Goal: Transaction & Acquisition: Purchase product/service

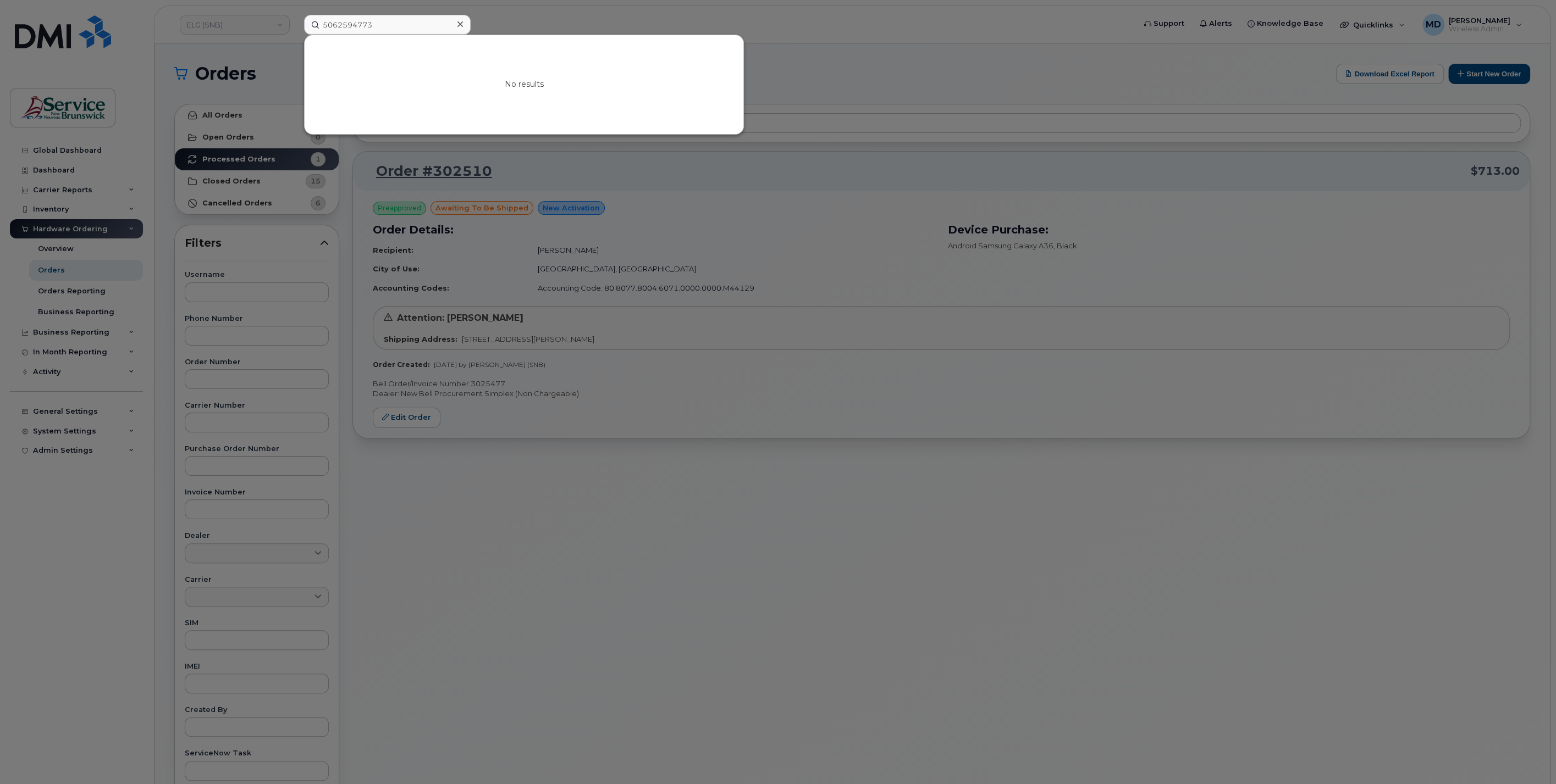
click at [812, 50] on div at bounding box center [778, 392] width 1556 height 784
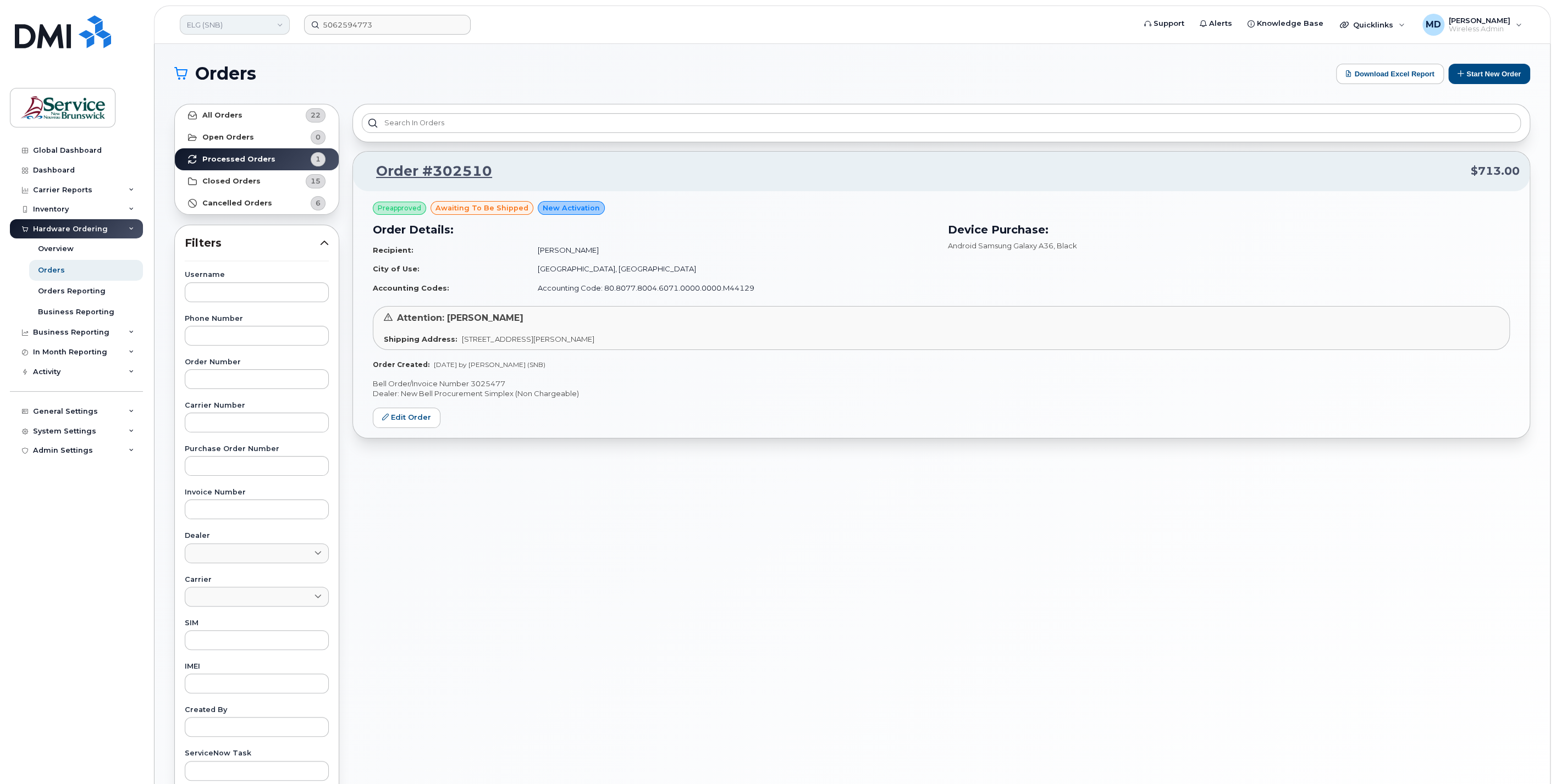
click at [251, 24] on link "ELG (SNB)" at bounding box center [234, 25] width 110 height 20
click at [278, 123] on span "Service New Brunswick (SNB)" at bounding box center [253, 126] width 126 height 21
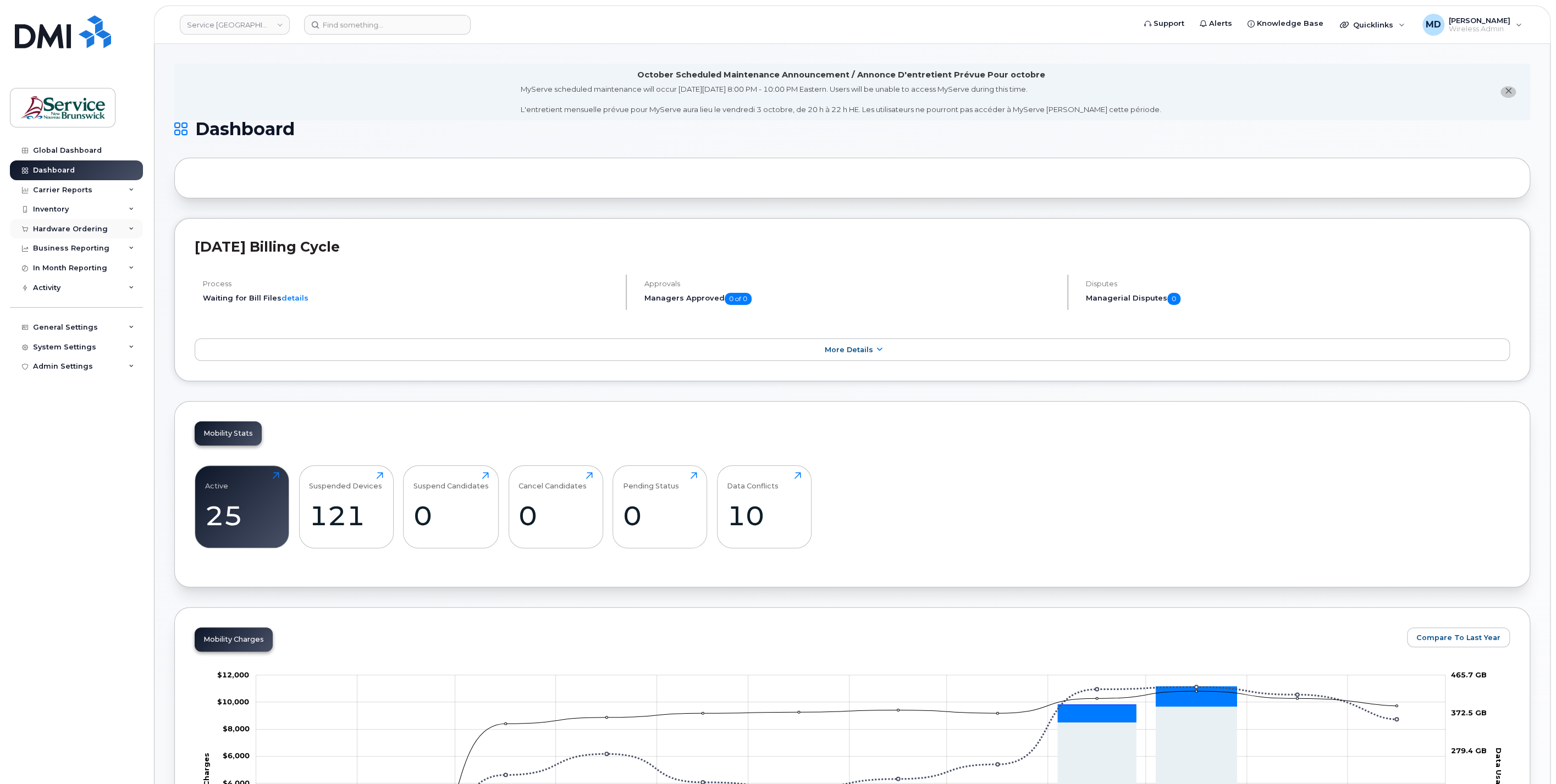
click at [69, 226] on div "Hardware Ordering" at bounding box center [70, 229] width 75 height 9
click at [42, 271] on div "Orders" at bounding box center [51, 270] width 27 height 10
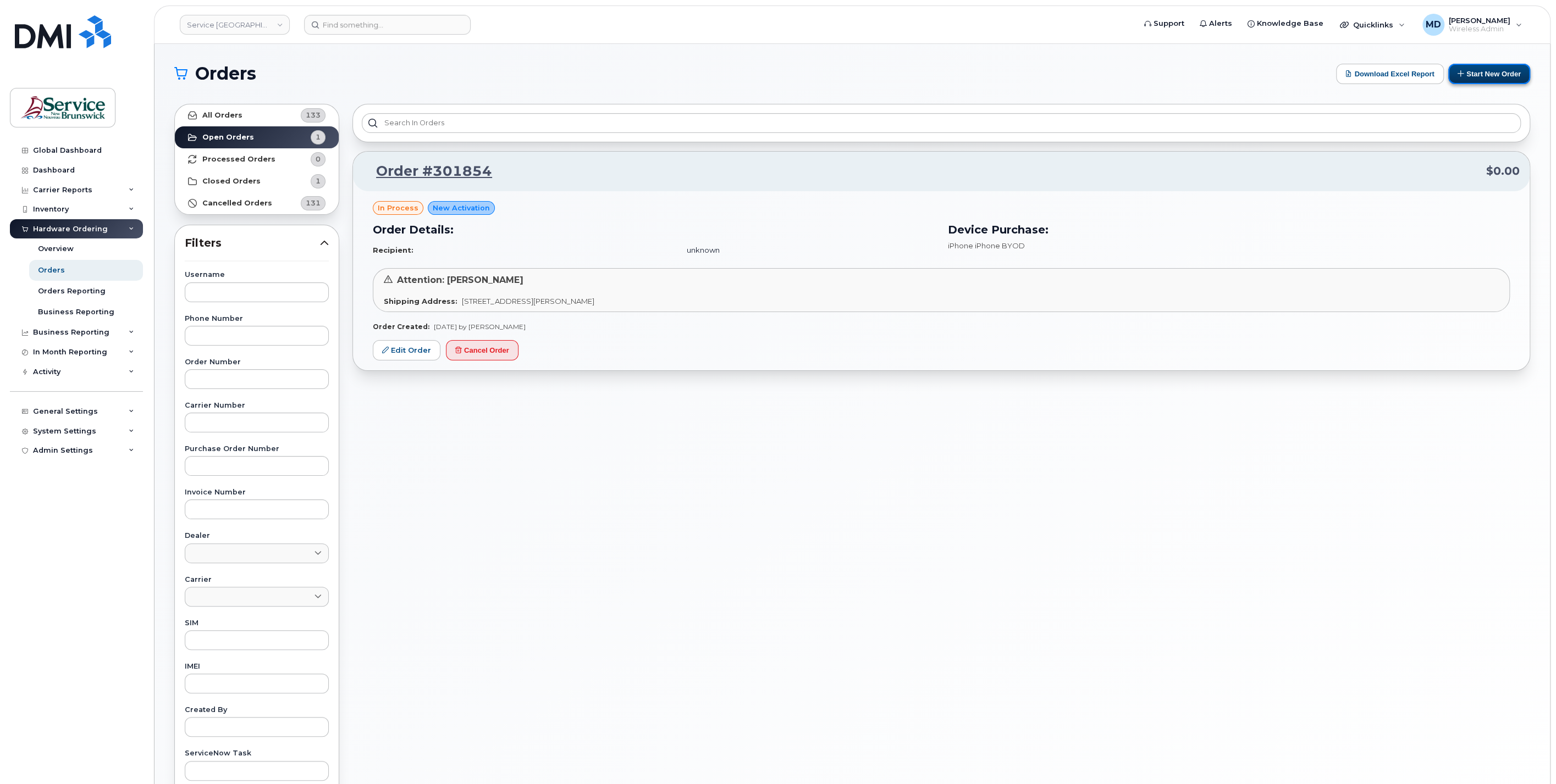
click at [1500, 70] on button "Start New Order" at bounding box center [1489, 73] width 82 height 20
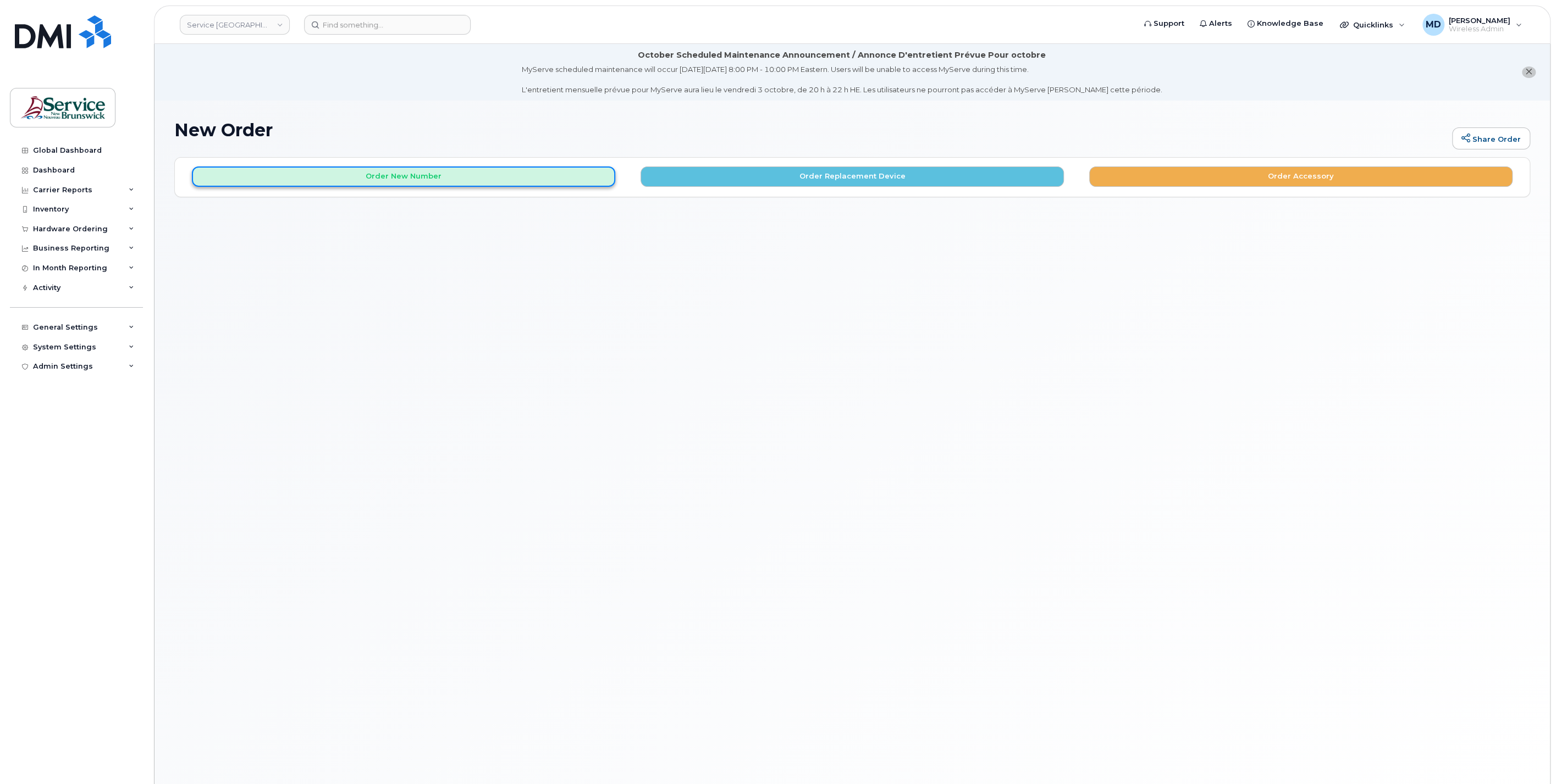
click at [419, 177] on button "Order New Number" at bounding box center [403, 176] width 423 height 20
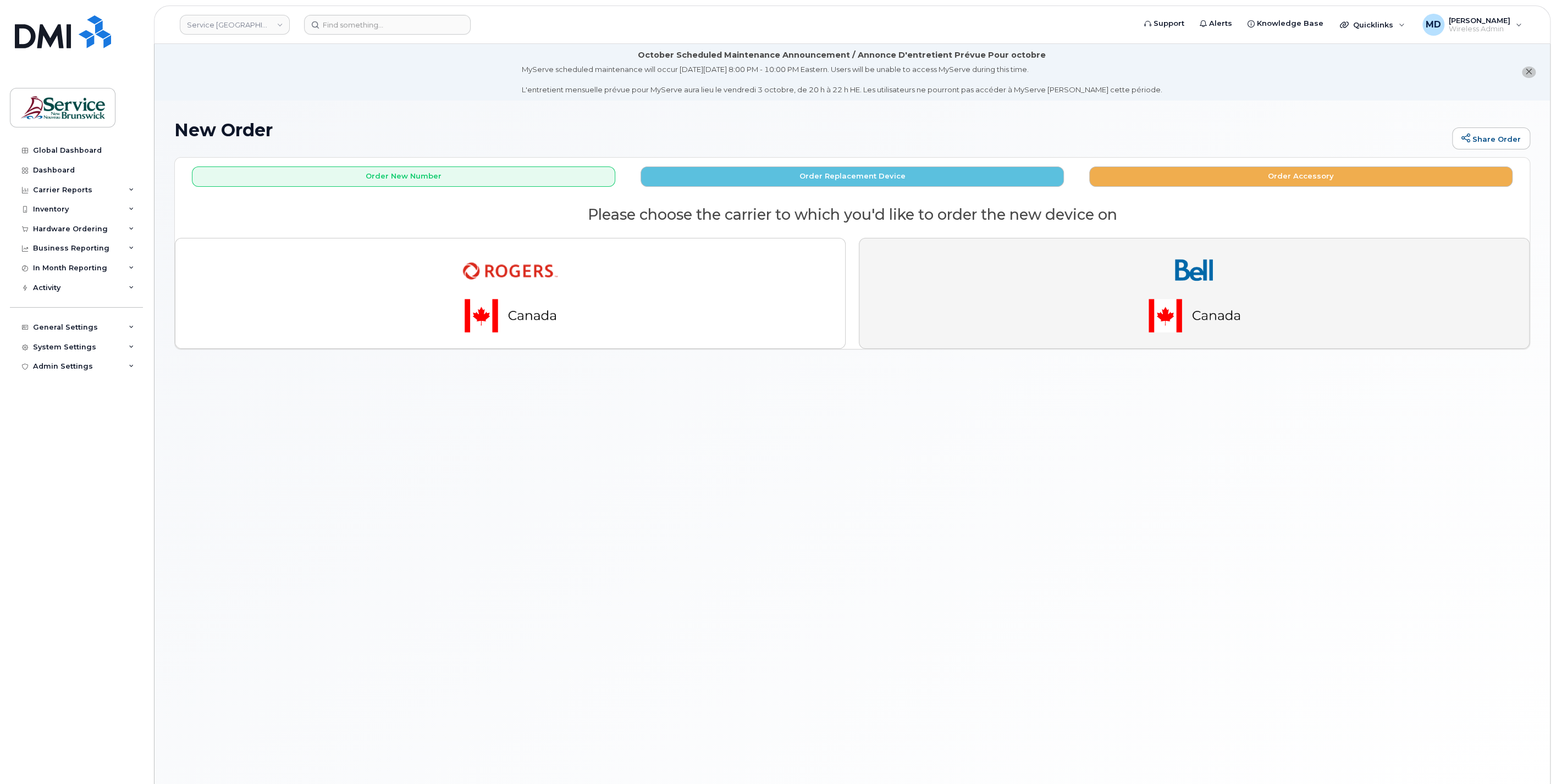
click at [1117, 310] on button "button" at bounding box center [1194, 293] width 671 height 111
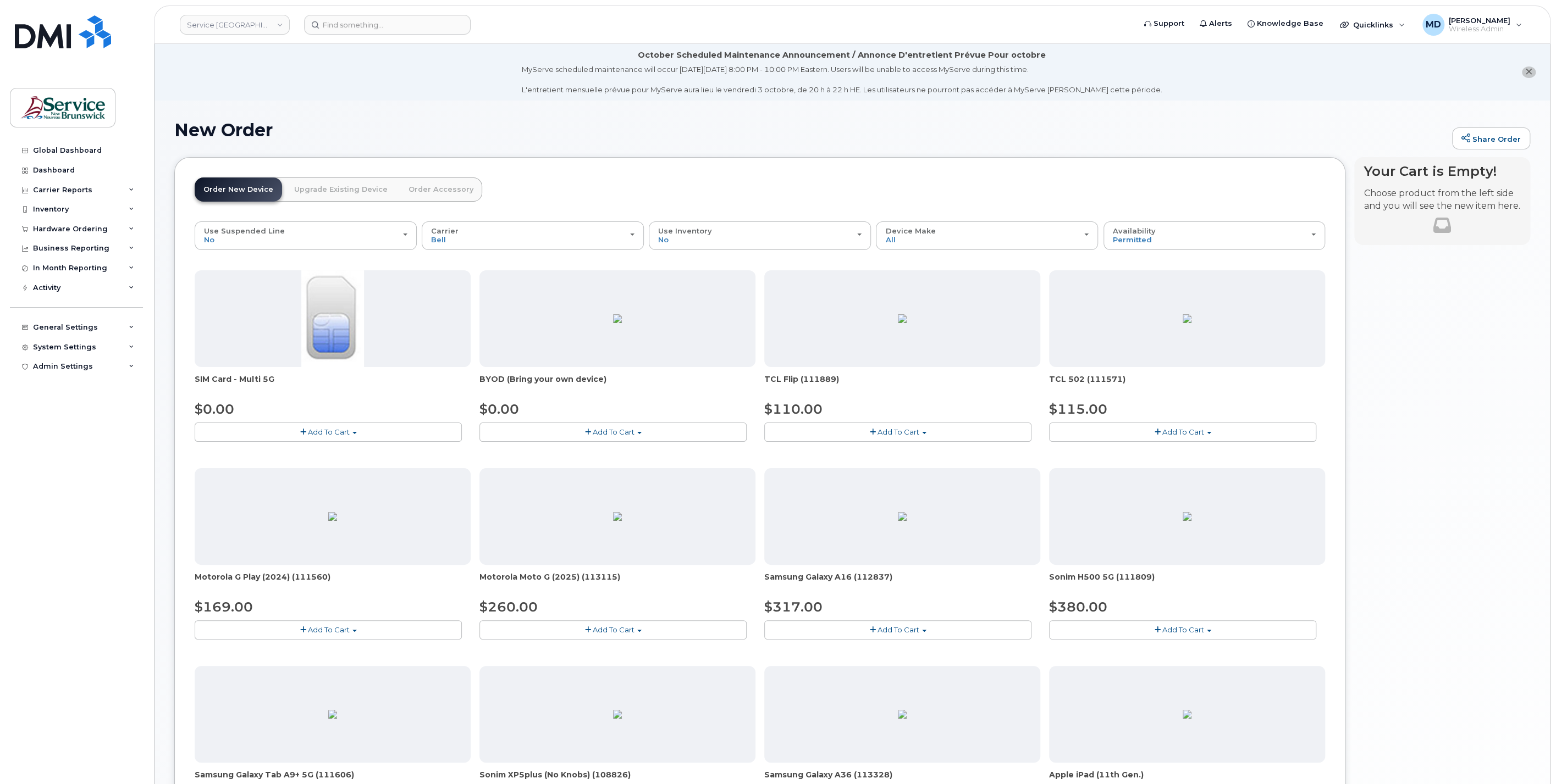
click at [410, 438] on button "Add To Cart" at bounding box center [328, 431] width 267 height 19
click at [251, 453] on link "$0.00 - New Activation" at bounding box center [250, 453] width 104 height 14
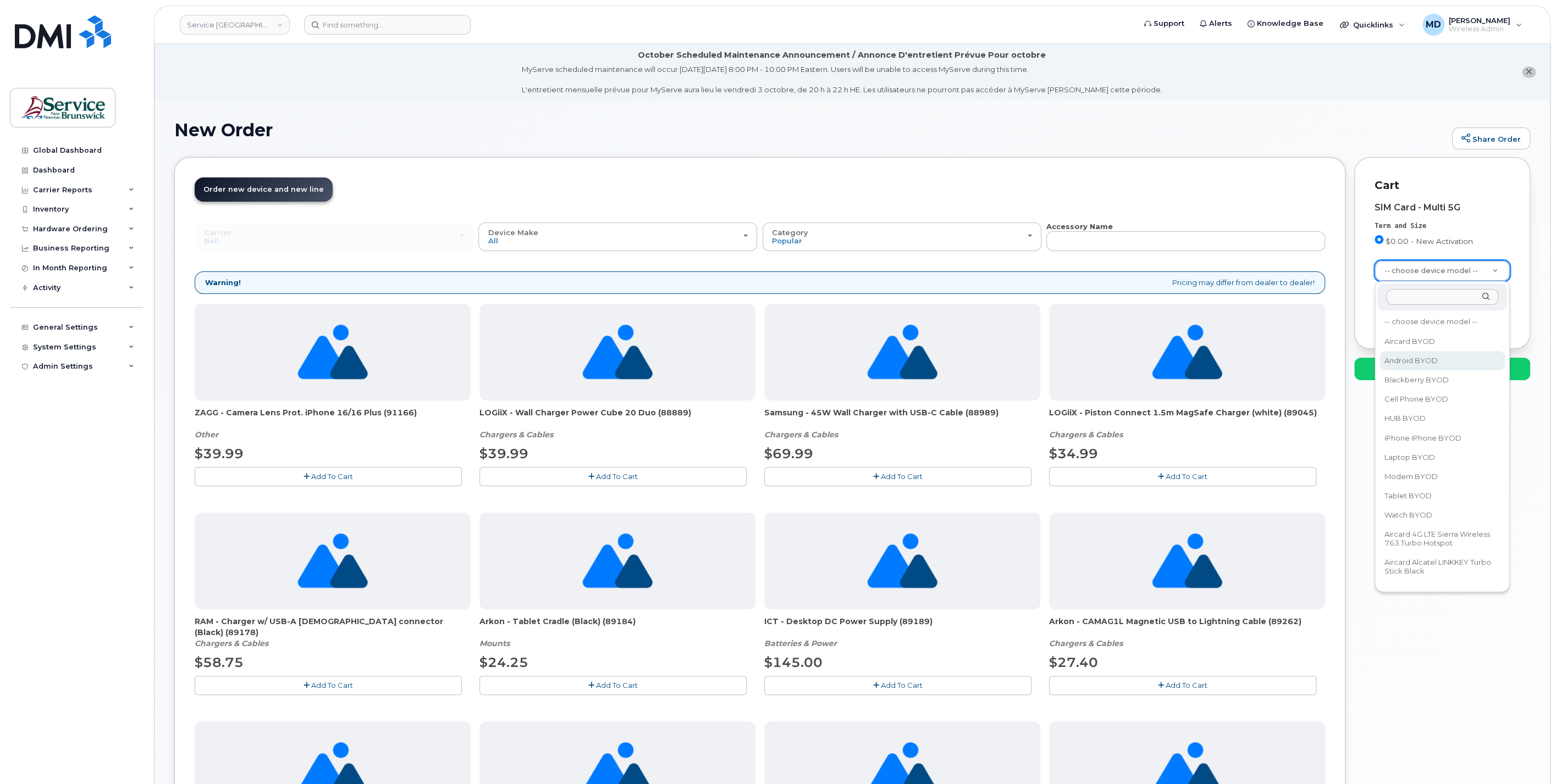
select select "2422"
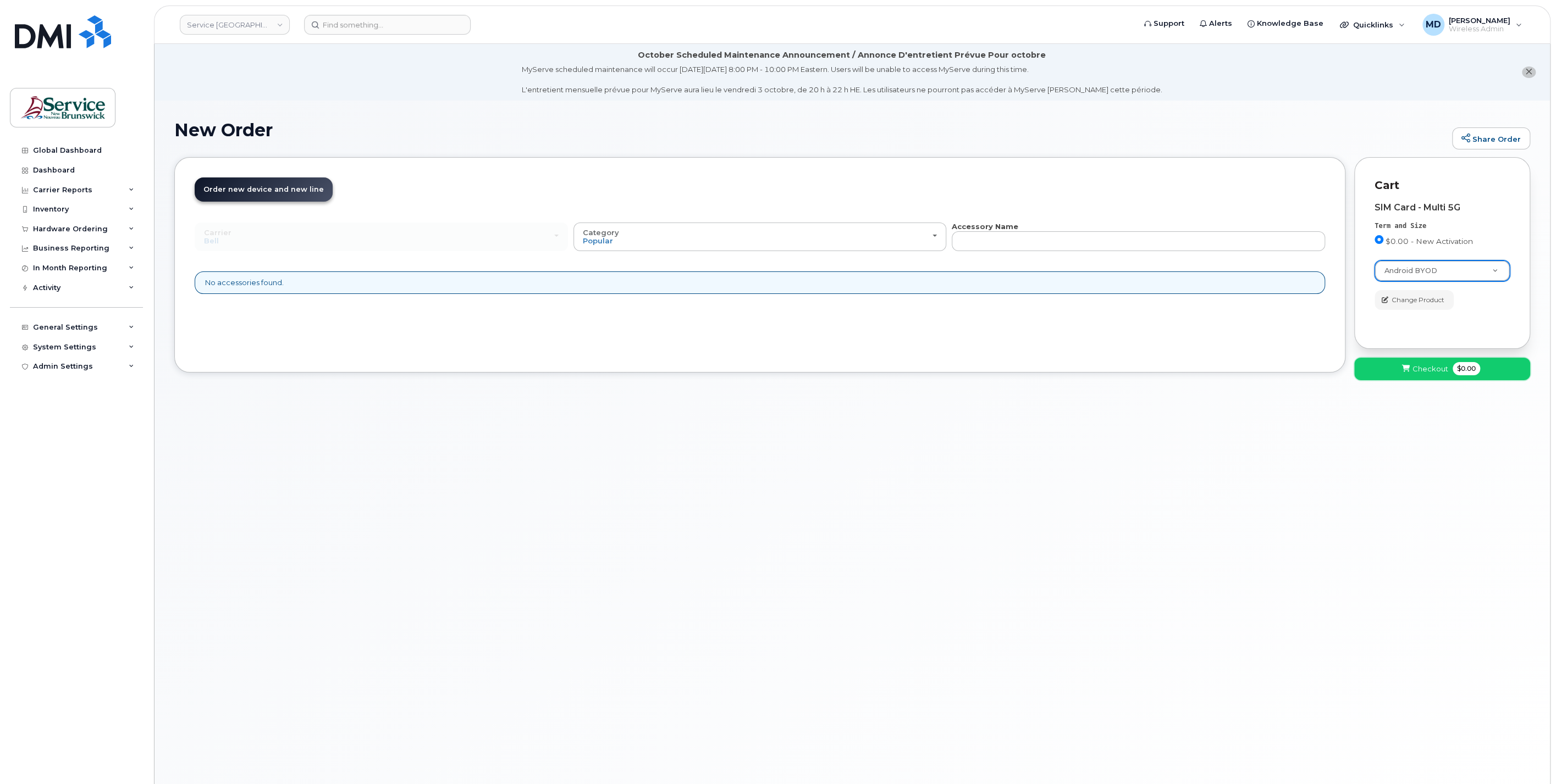
click at [1415, 370] on span "Checkout" at bounding box center [1430, 369] width 36 height 11
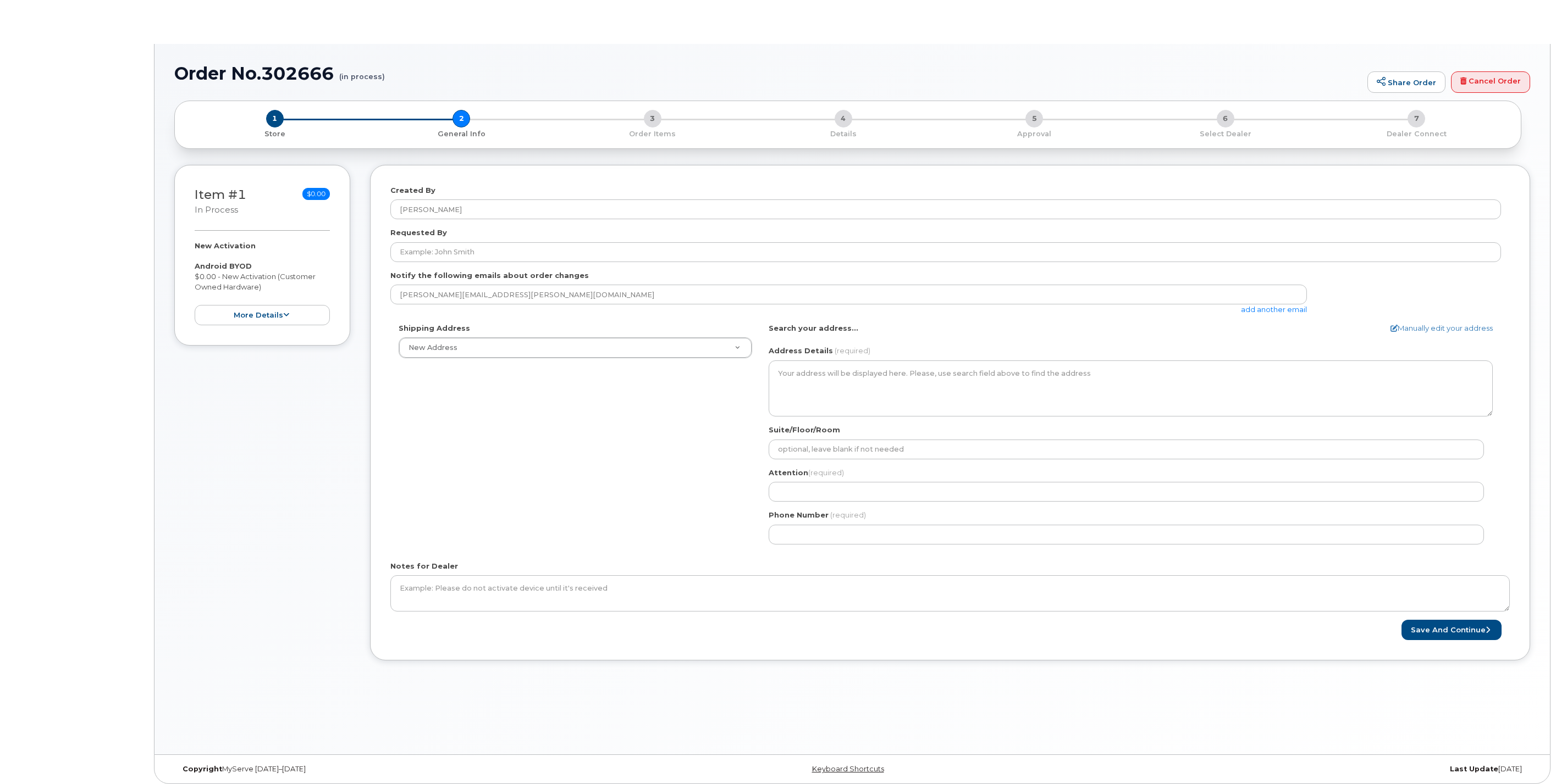
select select
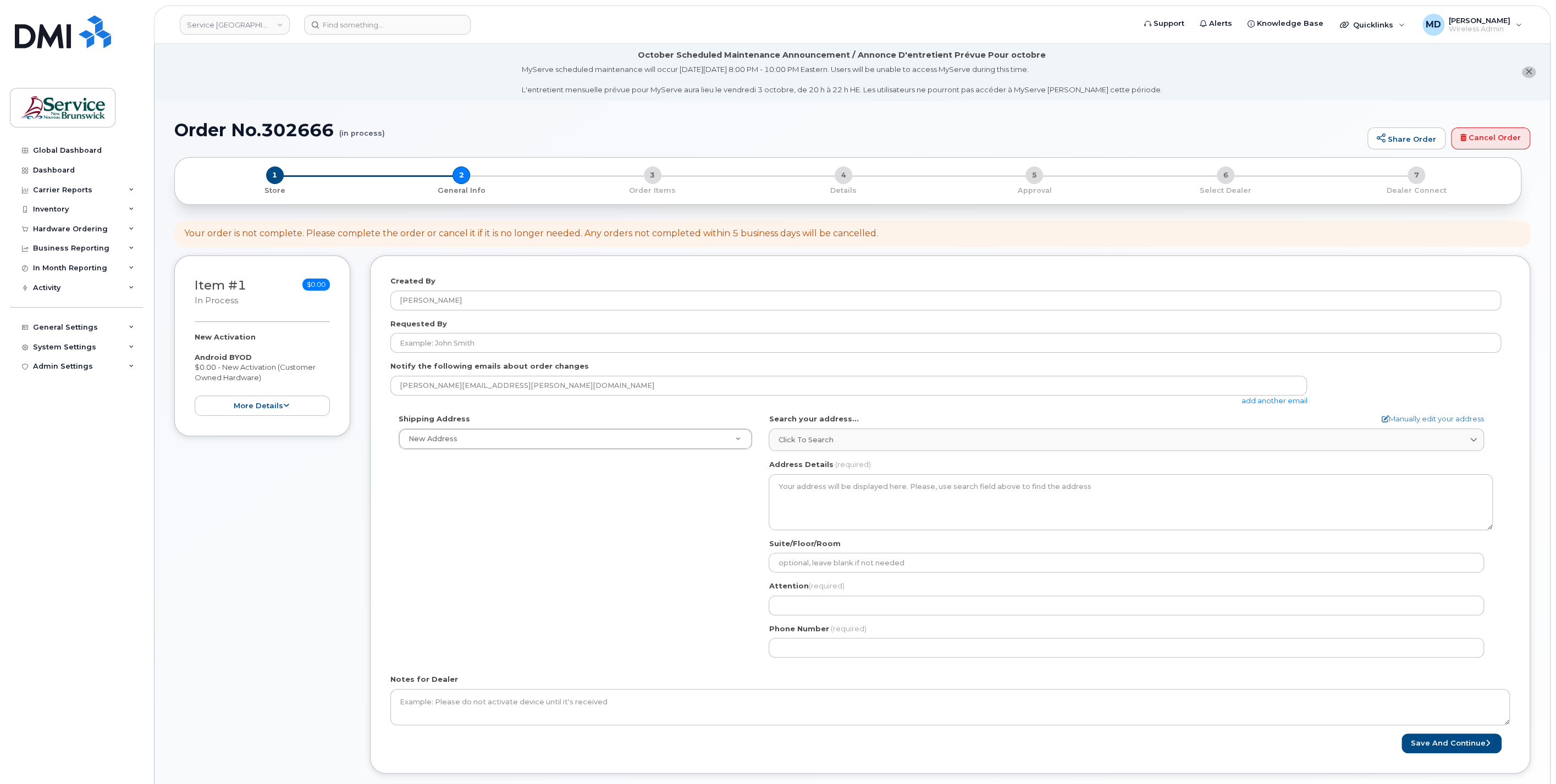
click at [271, 92] on li "October Scheduled Maintenance Announcement / Annonce D'entretient Prévue Pour o…" at bounding box center [852, 72] width 1395 height 57
click at [66, 229] on div "Hardware Ordering" at bounding box center [70, 229] width 75 height 9
click at [53, 269] on div "Orders" at bounding box center [51, 270] width 27 height 10
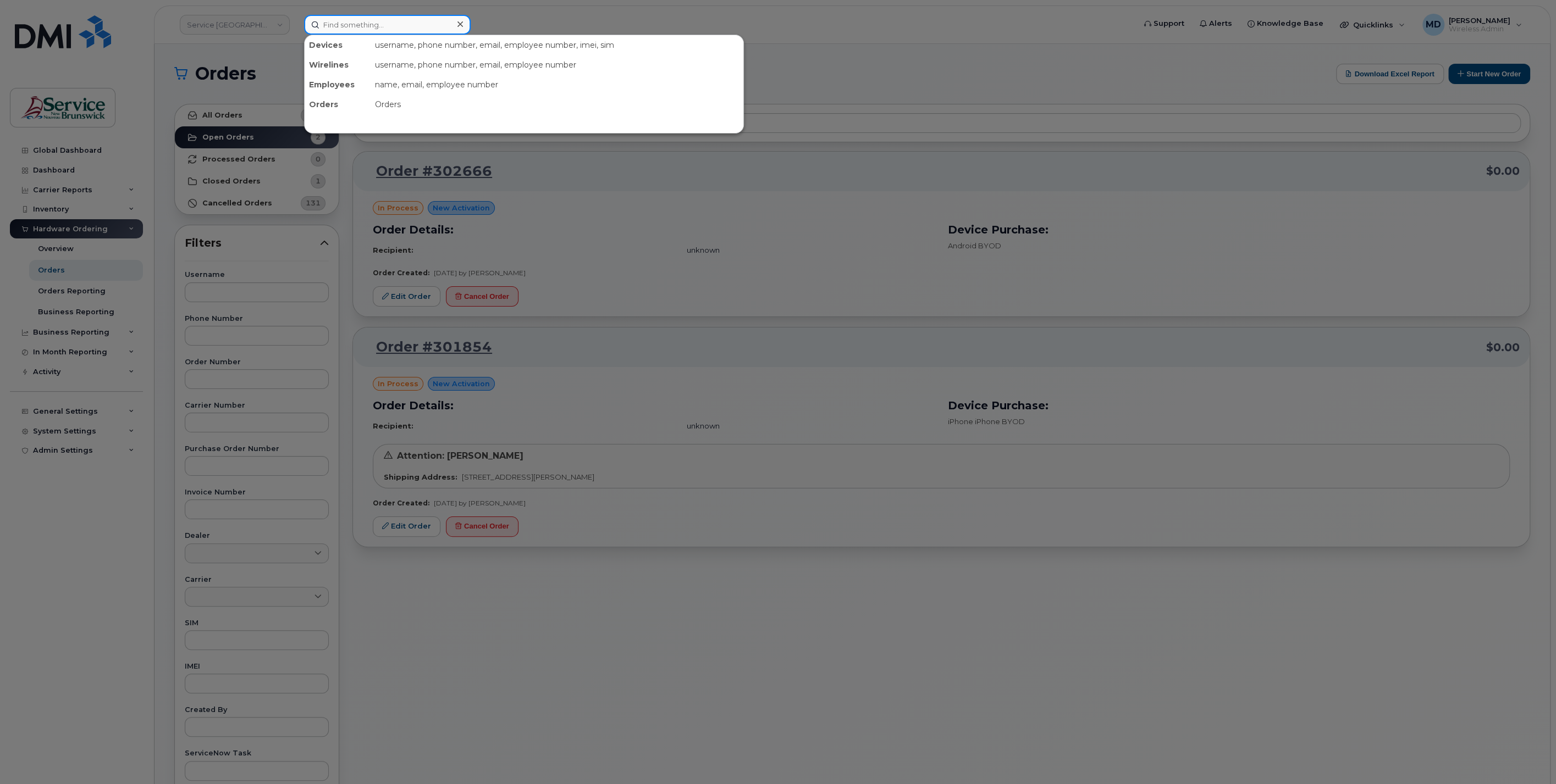
click at [342, 21] on input at bounding box center [388, 25] width 167 height 20
paste input "506-838-3994"
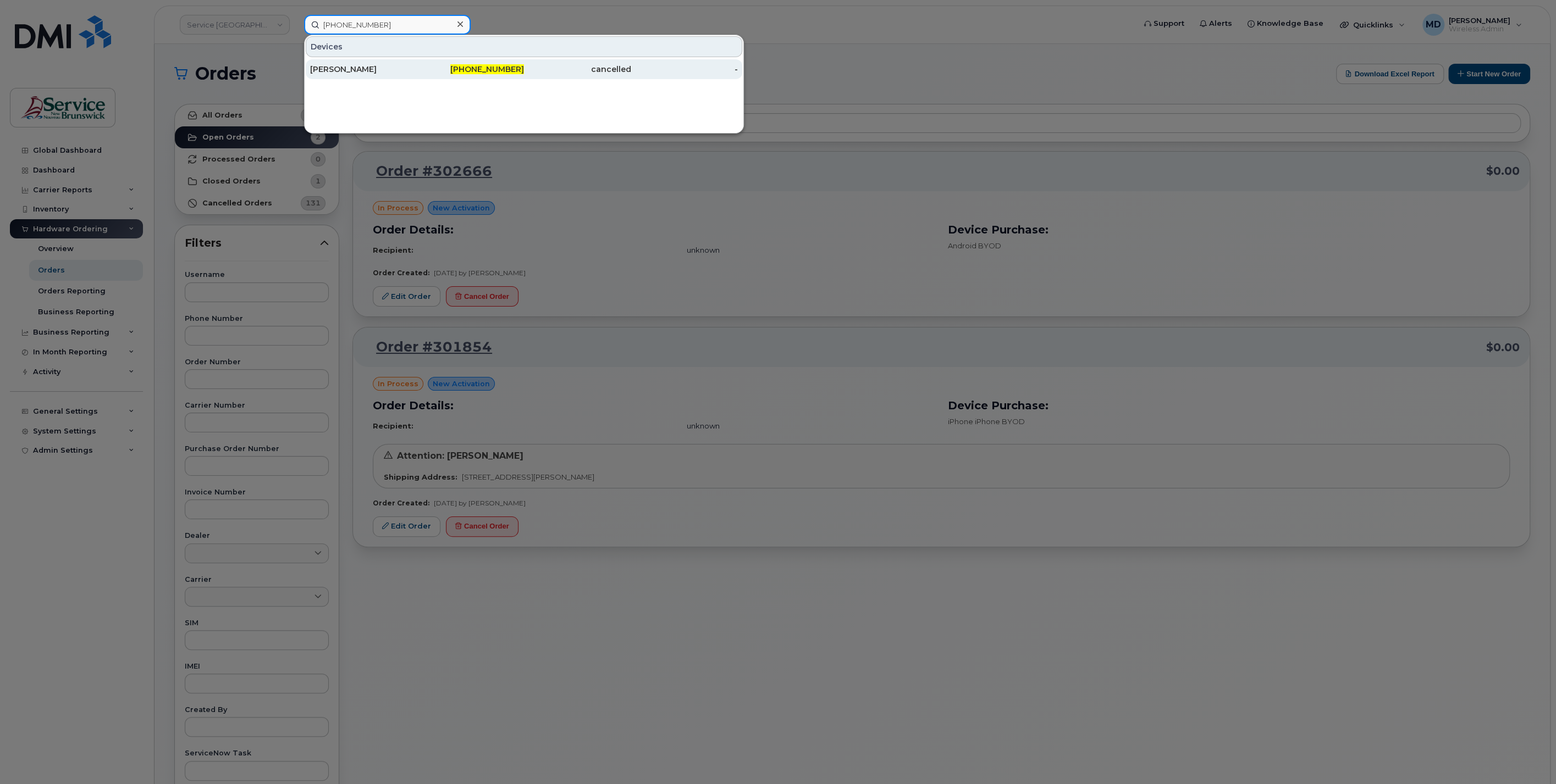
type input "506-838-3994"
click at [383, 64] on div "[PERSON_NAME]" at bounding box center [364, 69] width 108 height 11
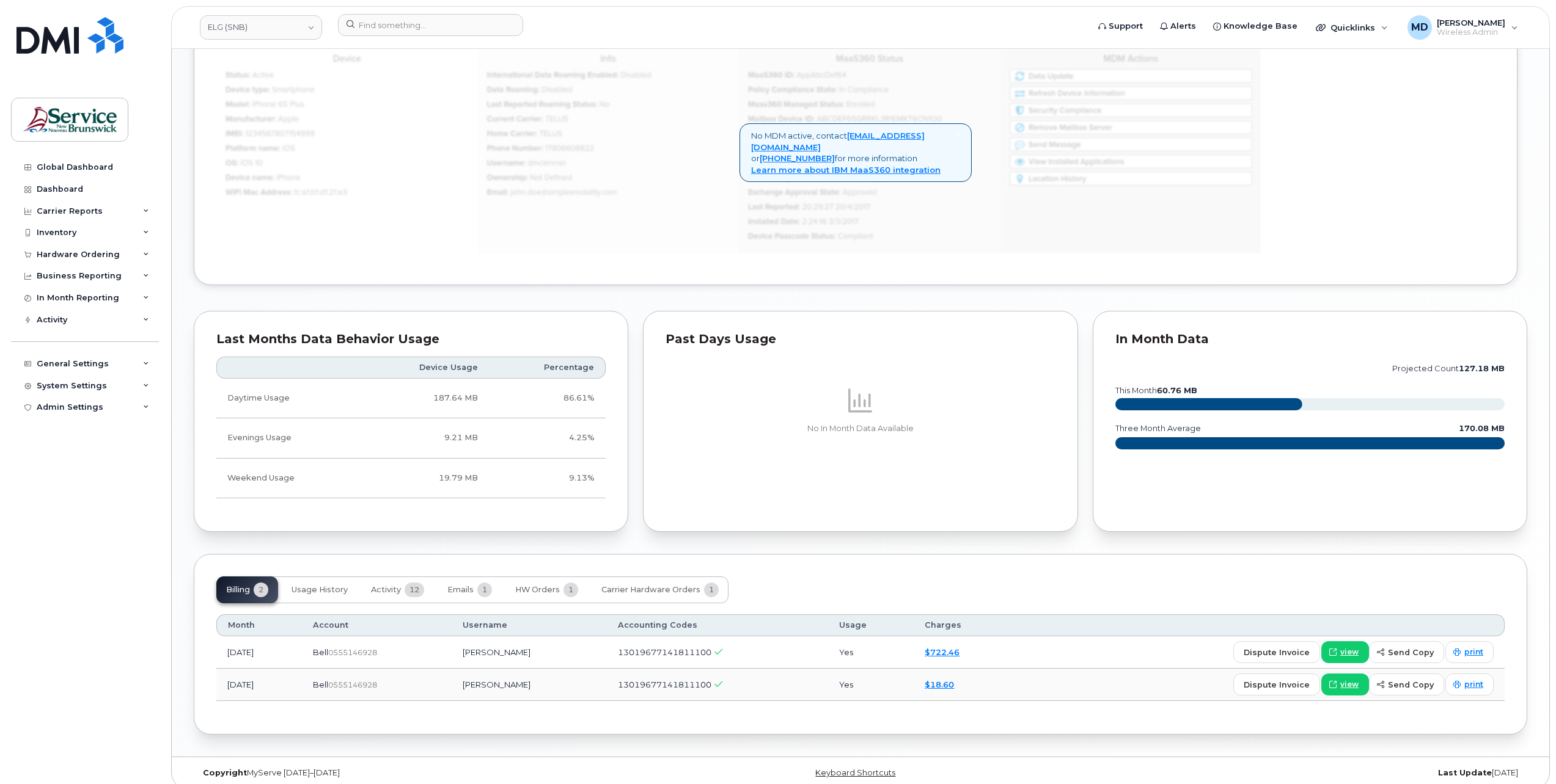
scroll to position [820, 0]
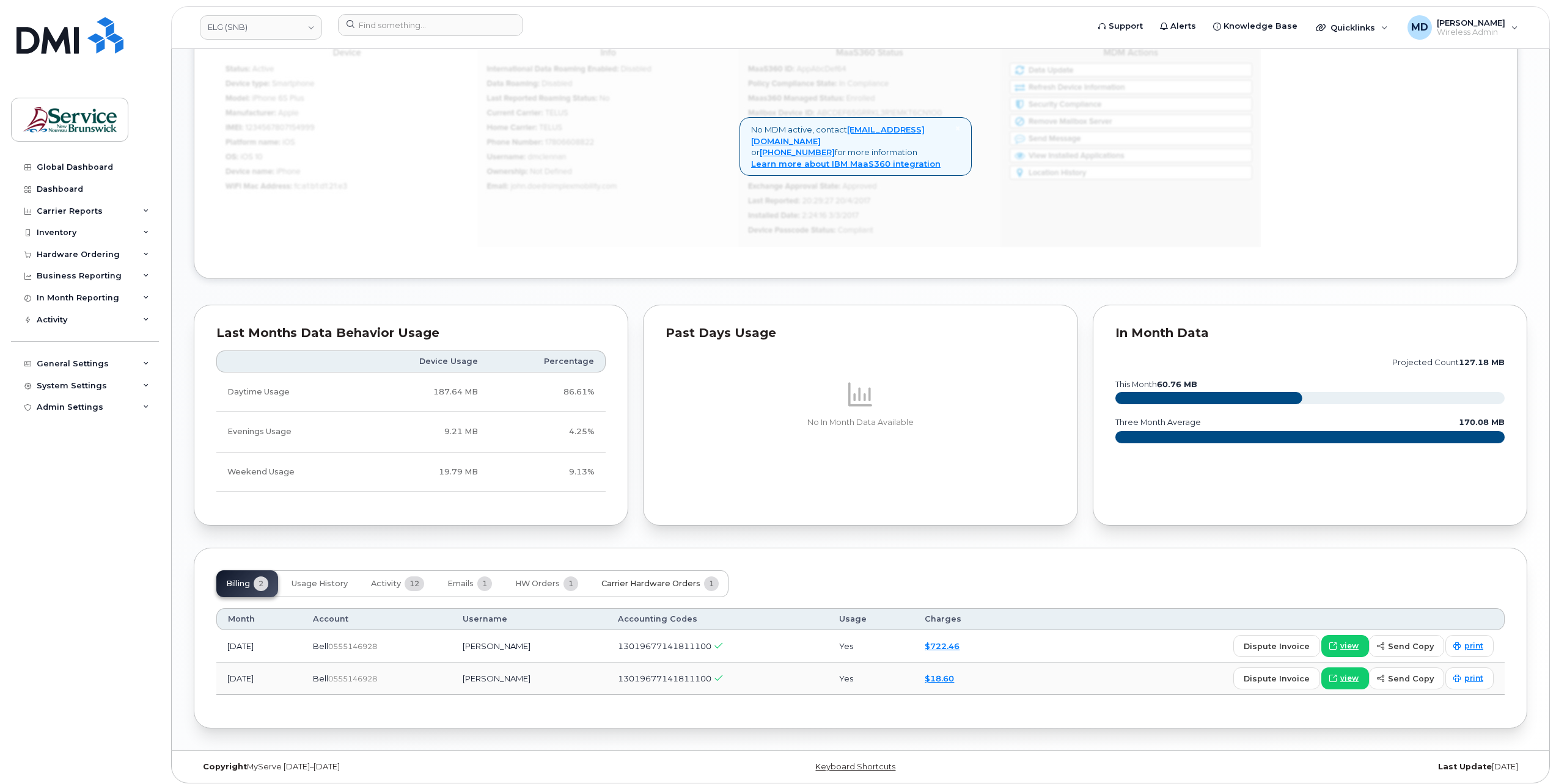
click at [609, 579] on span "Carrier Hardware Orders" at bounding box center [651, 584] width 99 height 10
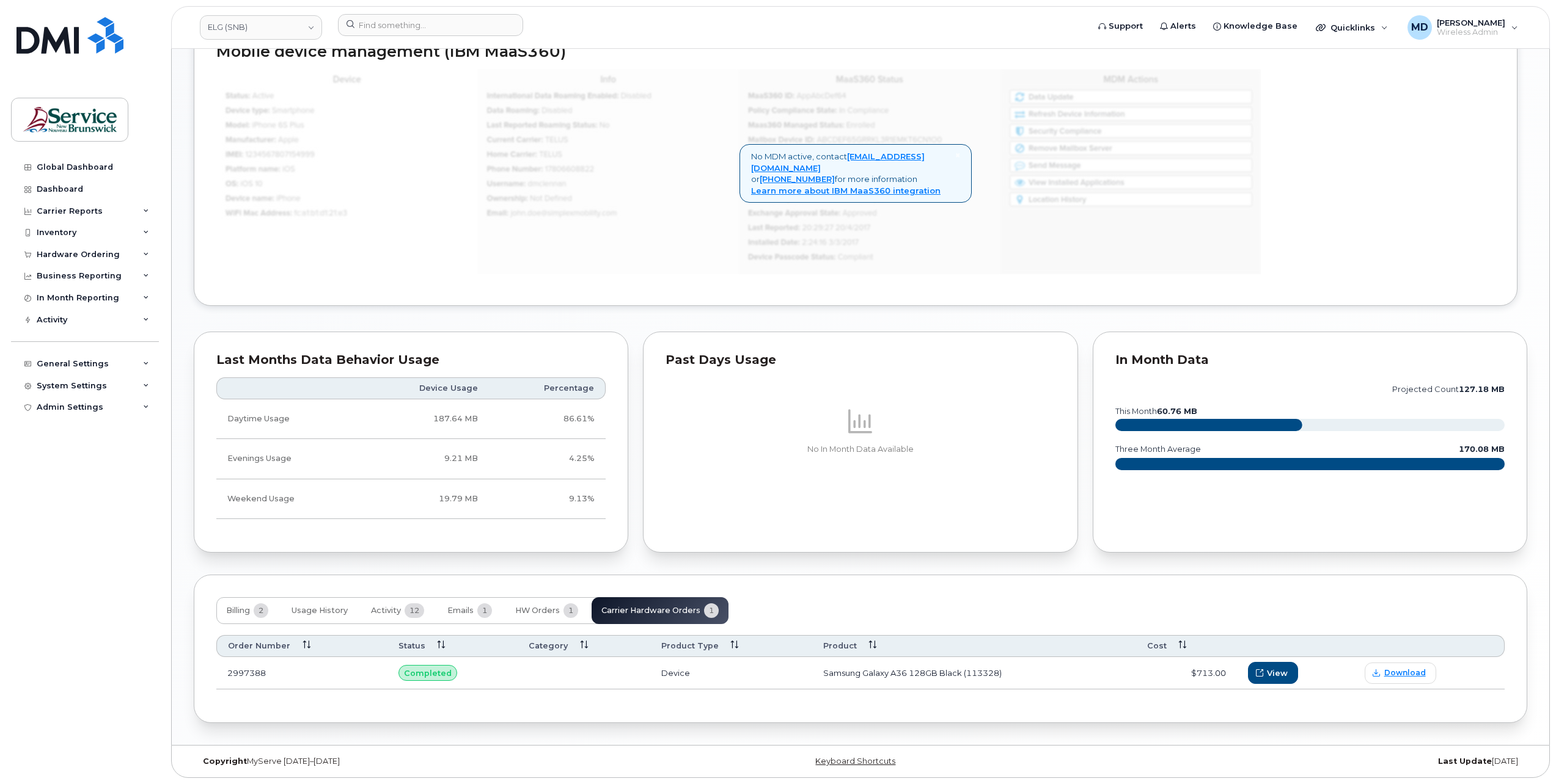
scroll to position [788, 0]
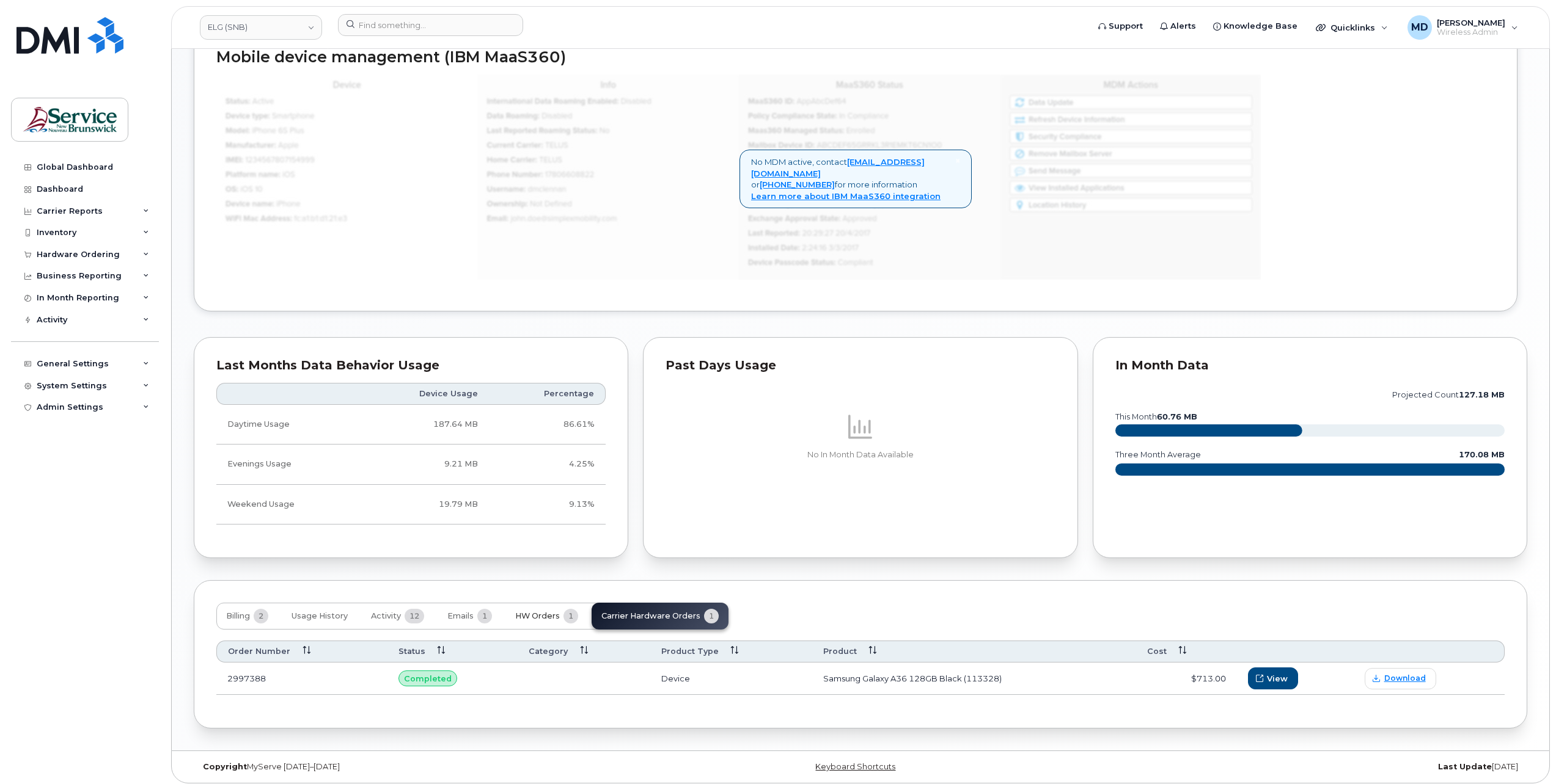
click at [524, 614] on span "HW Orders" at bounding box center [537, 617] width 45 height 10
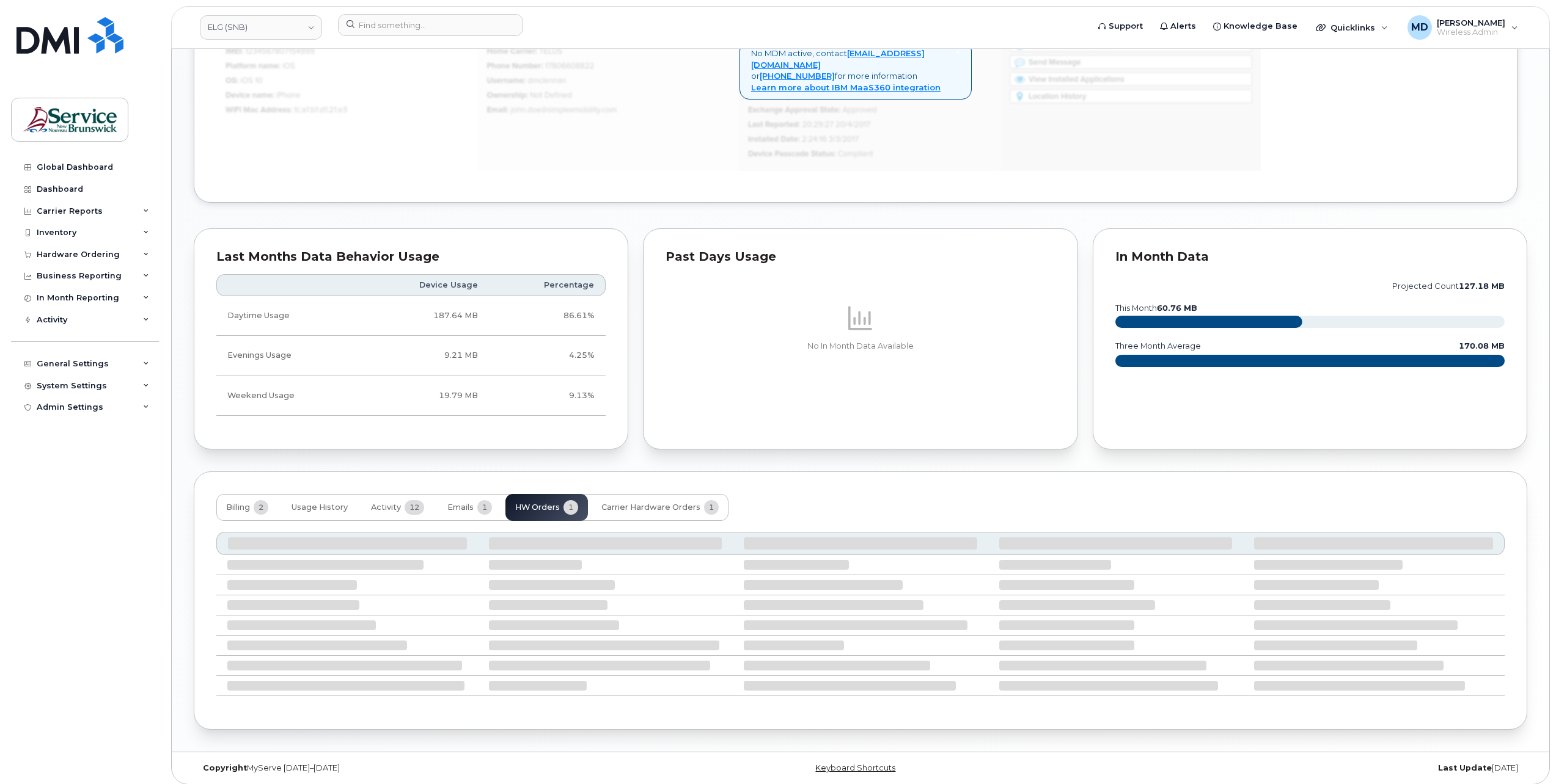
scroll to position [820, 0]
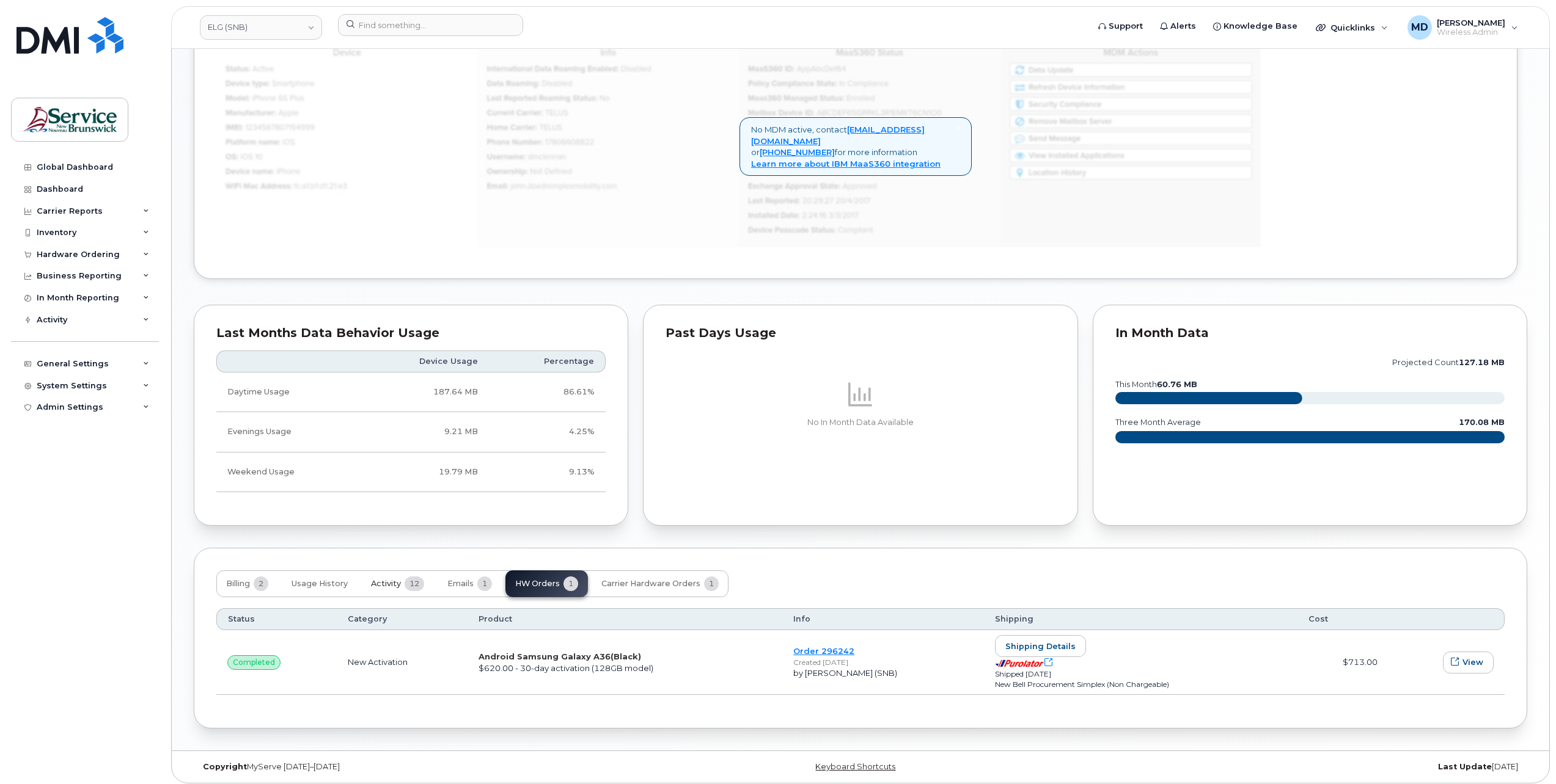
click at [385, 575] on button "Activity 12" at bounding box center [397, 584] width 72 height 27
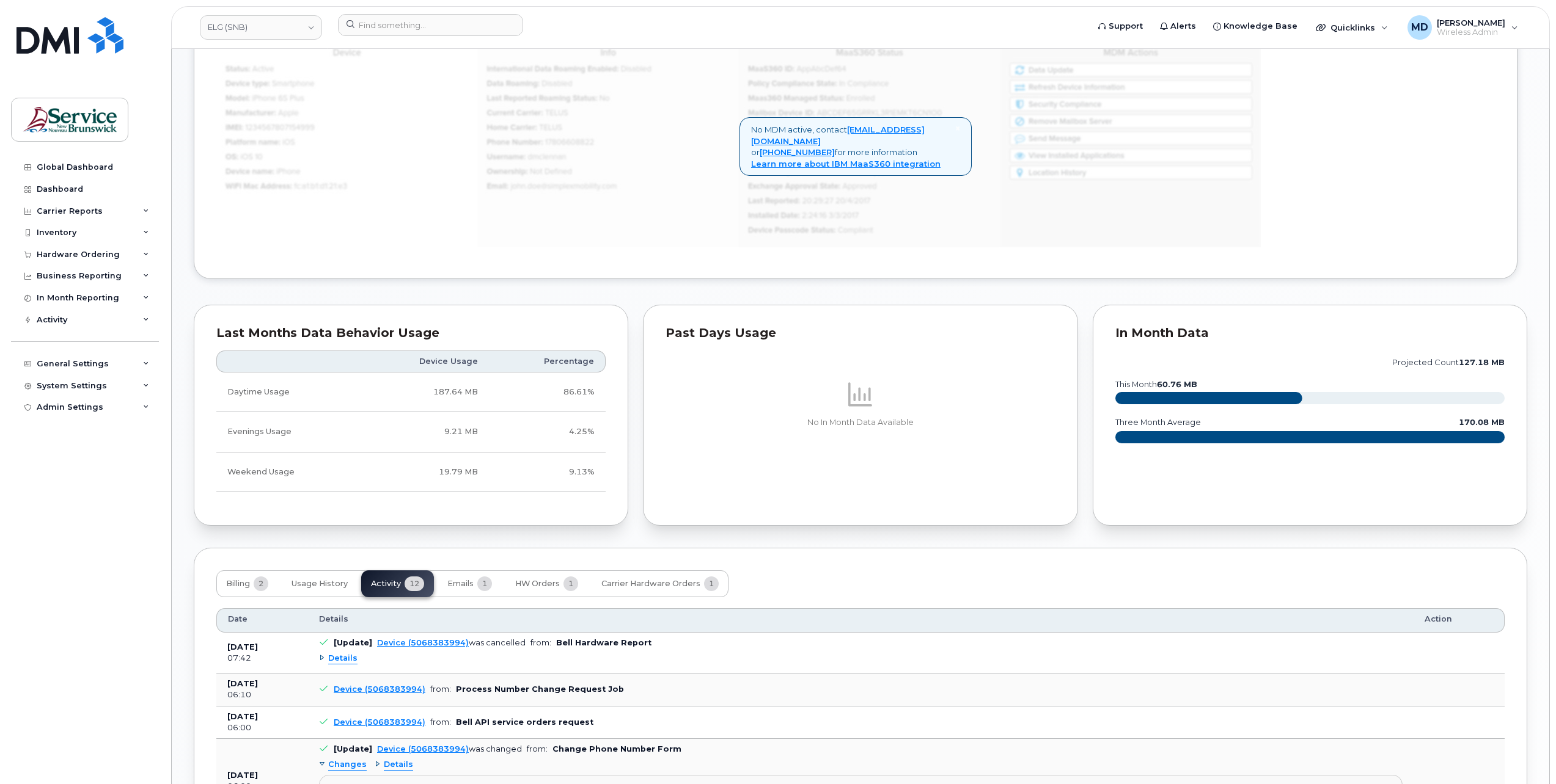
click at [346, 657] on span "Details" at bounding box center [343, 659] width 29 height 12
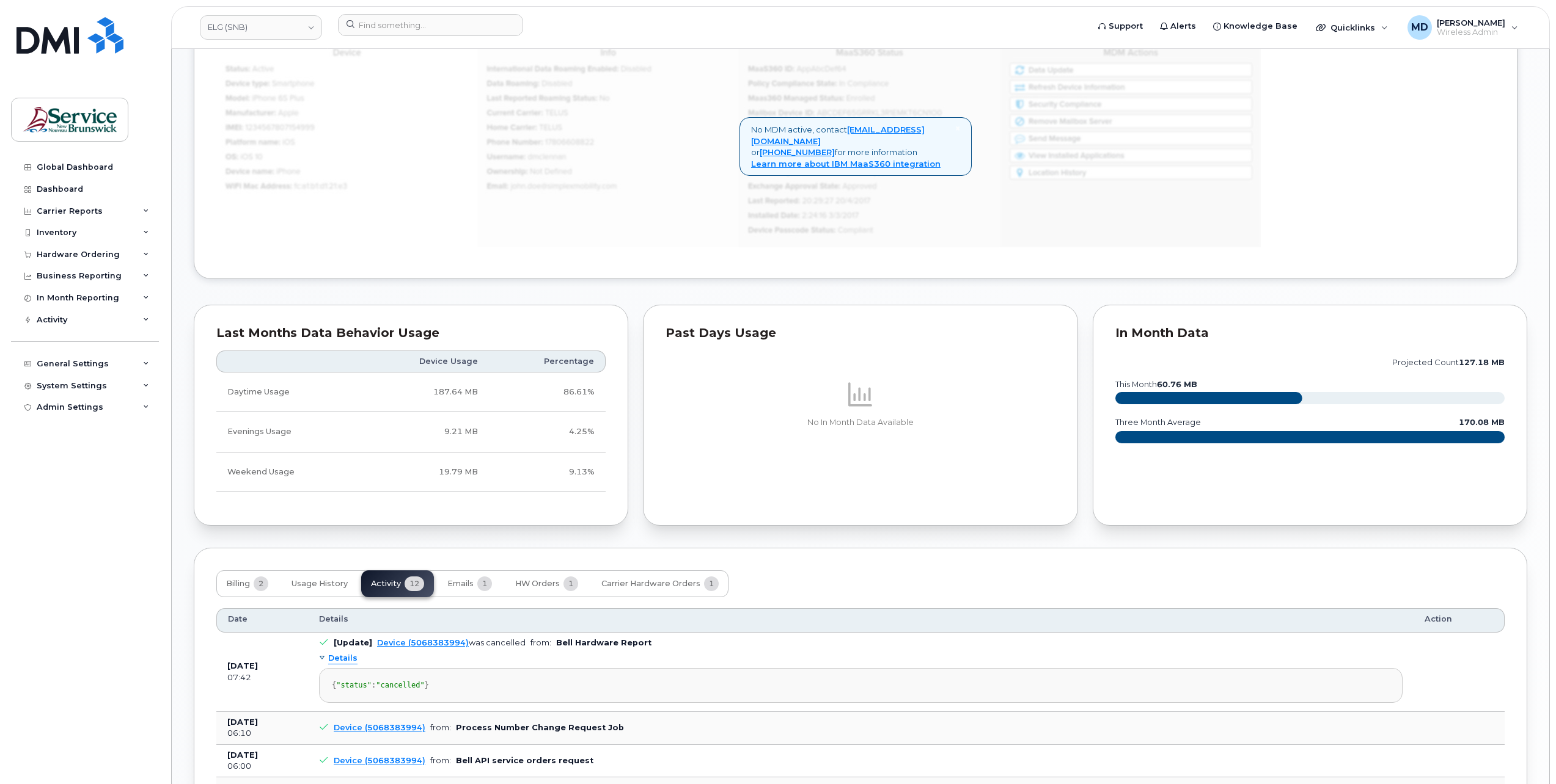
scroll to position [1024, 0]
